Goal: Task Accomplishment & Management: Use online tool/utility

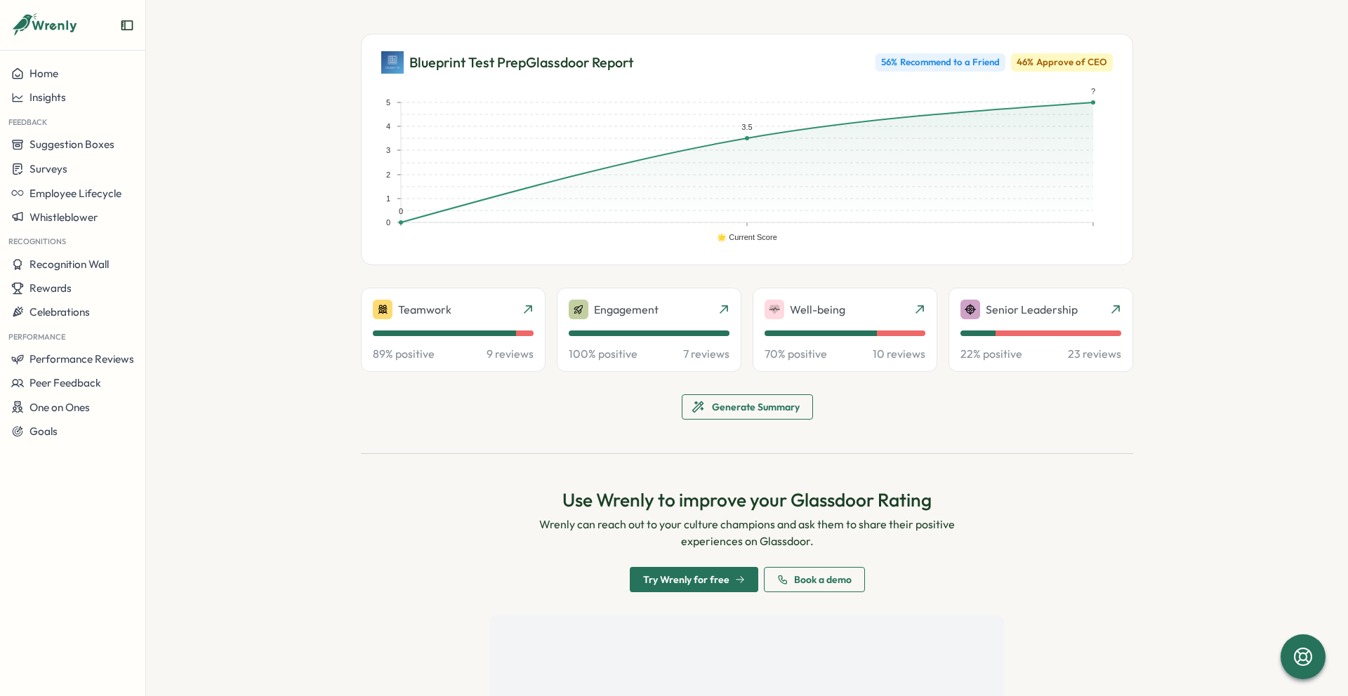
click at [724, 411] on span "Generate Summary" at bounding box center [756, 407] width 88 height 24
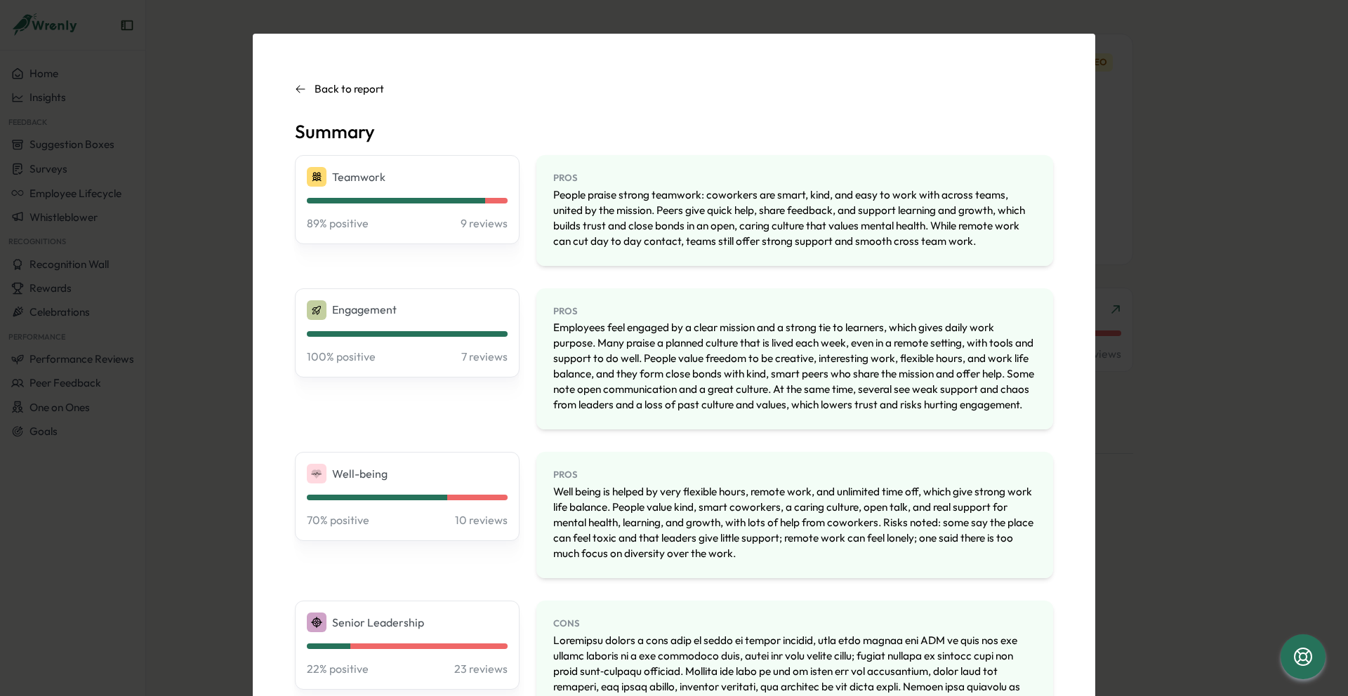
click at [295, 90] on icon at bounding box center [300, 89] width 11 height 11
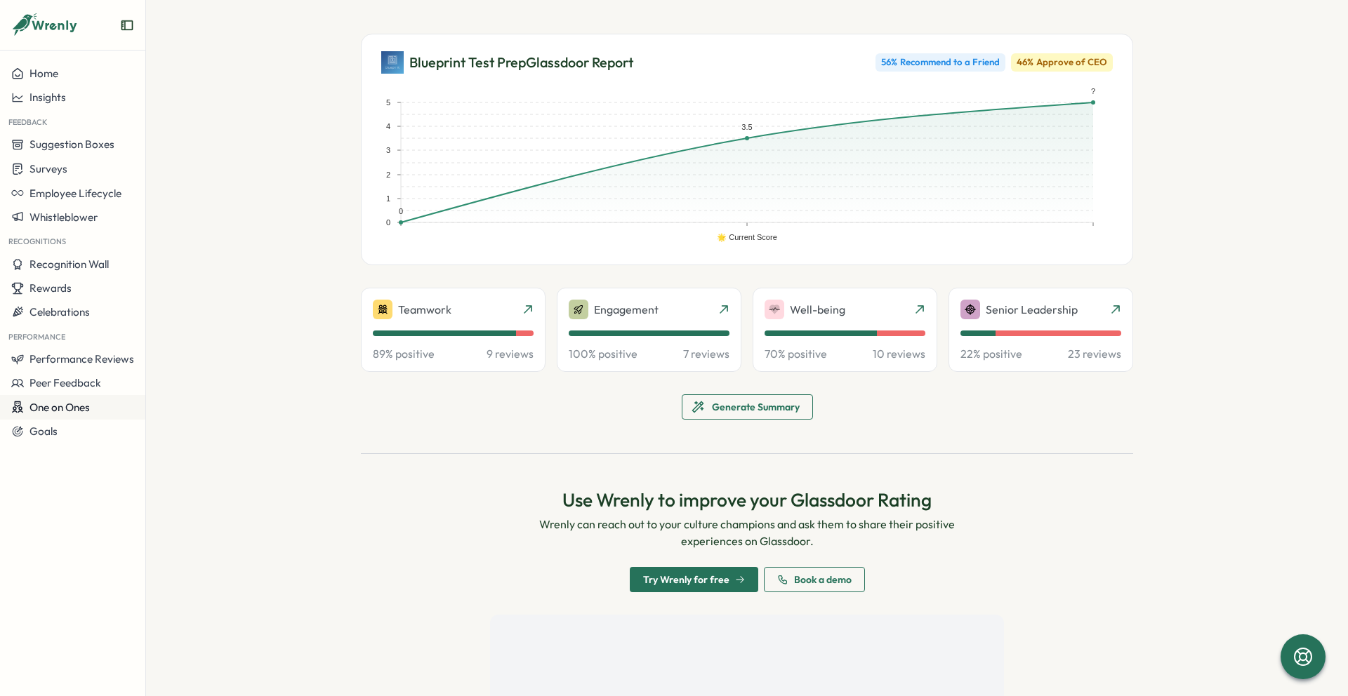
click at [27, 409] on div "One on Ones" at bounding box center [50, 407] width 79 height 13
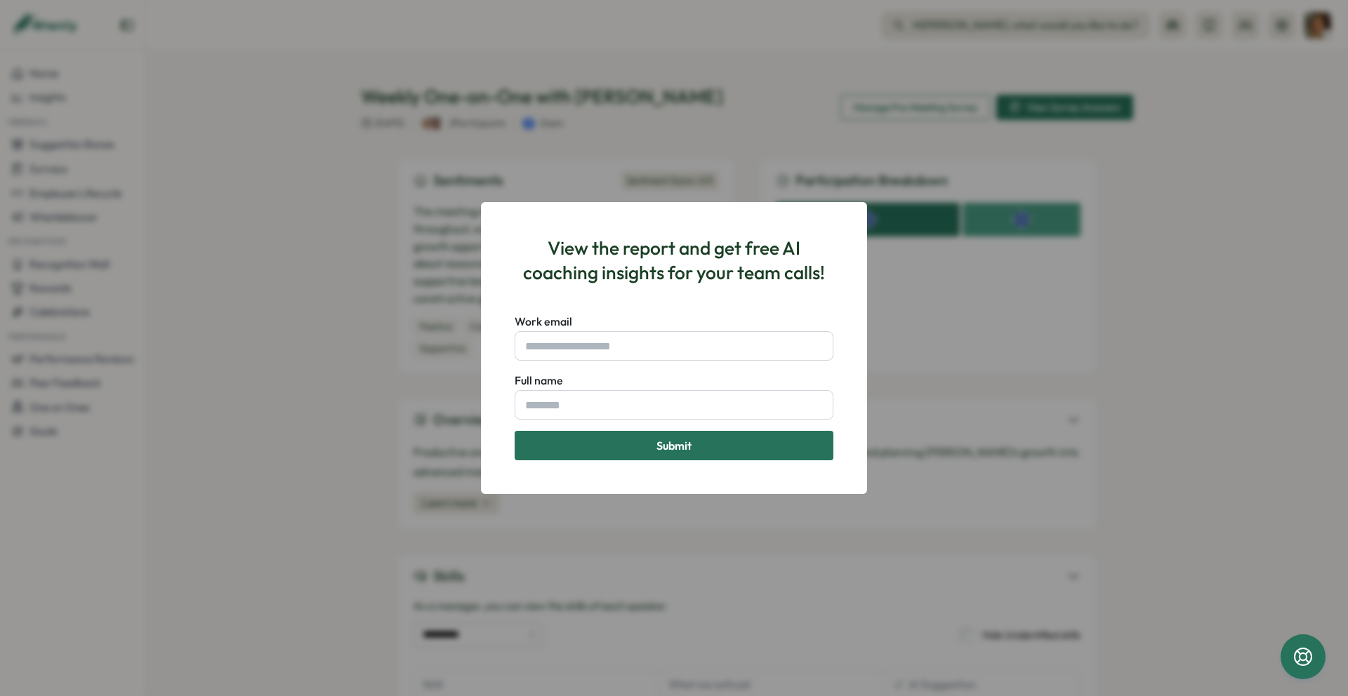
click at [1005, 316] on div "View the report and get free AI coaching insights for your team calls! Work ema…" at bounding box center [674, 348] width 1348 height 696
click at [970, 223] on div "View the report and get free AI coaching insights for your team calls! Work ema…" at bounding box center [674, 348] width 1348 height 696
